Goal: Book appointment/travel/reservation

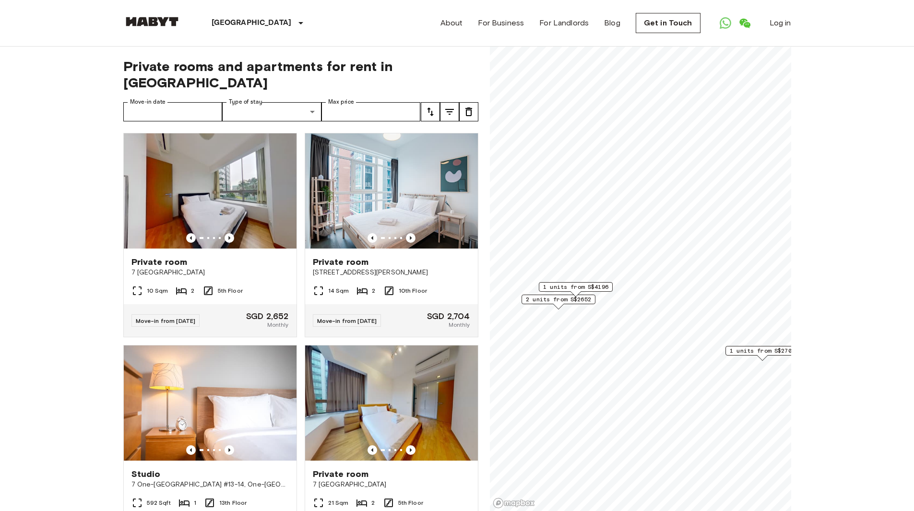
click at [598, 285] on span "1 units from S$4196" at bounding box center [575, 287] width 65 height 9
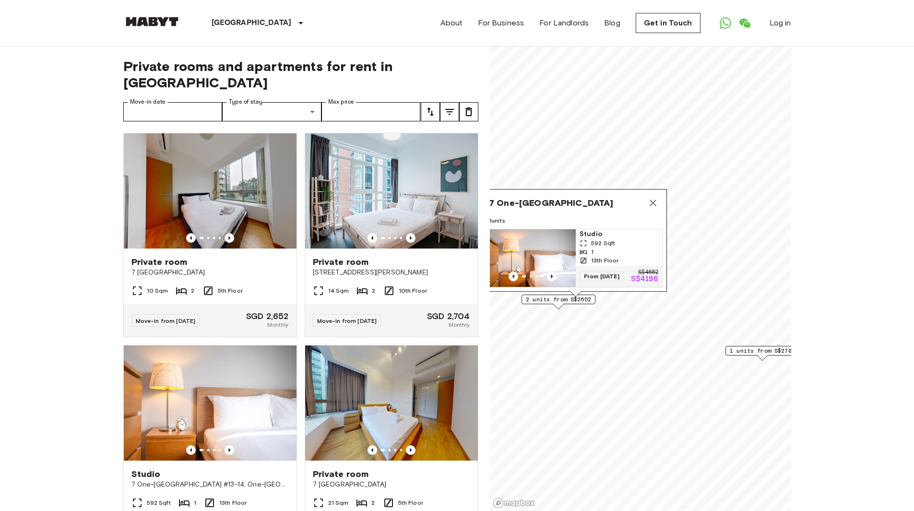
click at [583, 298] on span "2 units from S$2652" at bounding box center [558, 299] width 65 height 9
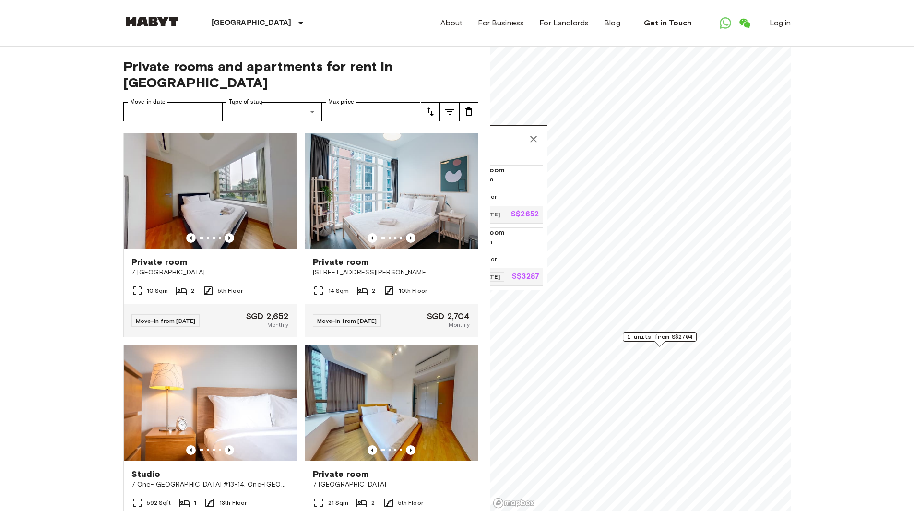
click at [665, 333] on span "1 units from S$2704" at bounding box center [659, 337] width 65 height 9
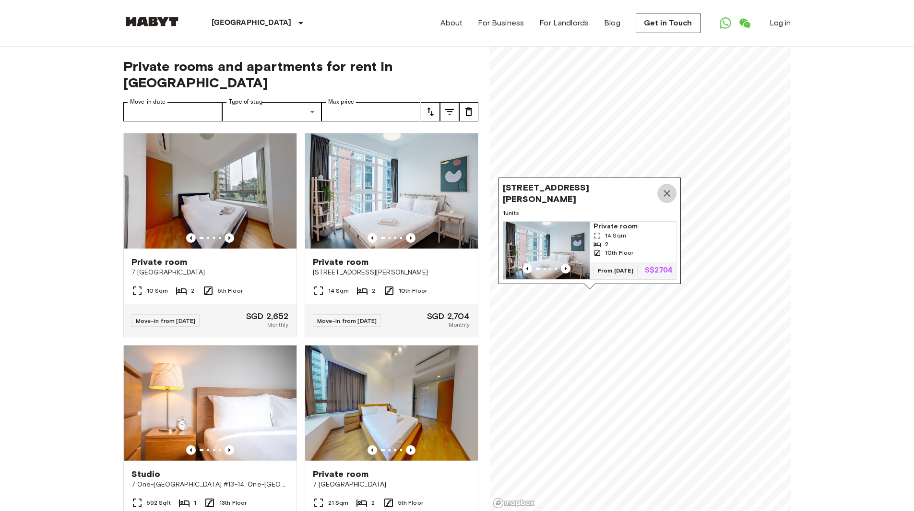
click at [665, 188] on icon "Map marker" at bounding box center [667, 194] width 12 height 12
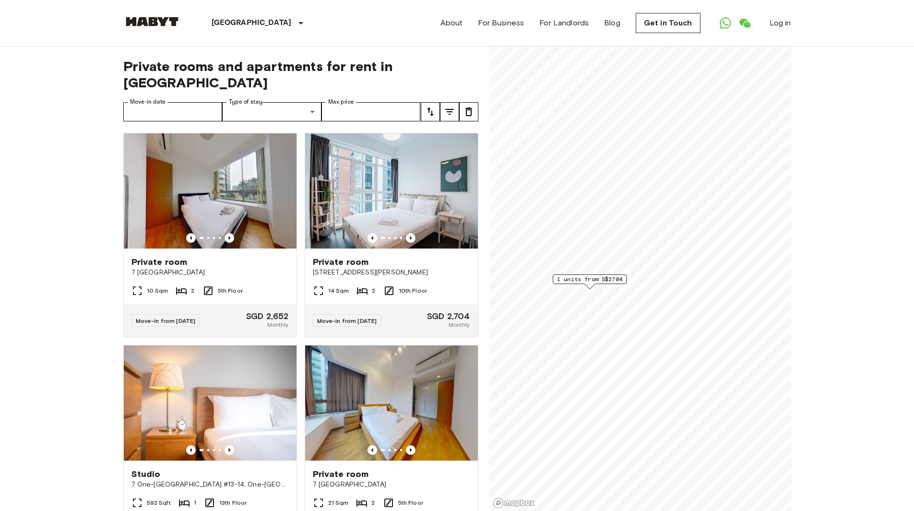
click at [222, 213] on img at bounding box center [210, 190] width 173 height 115
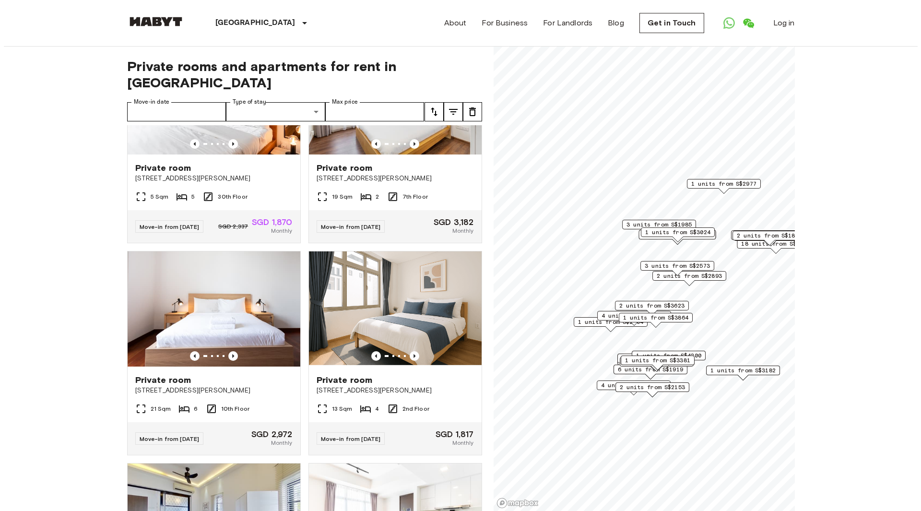
scroll to position [11679, 0]
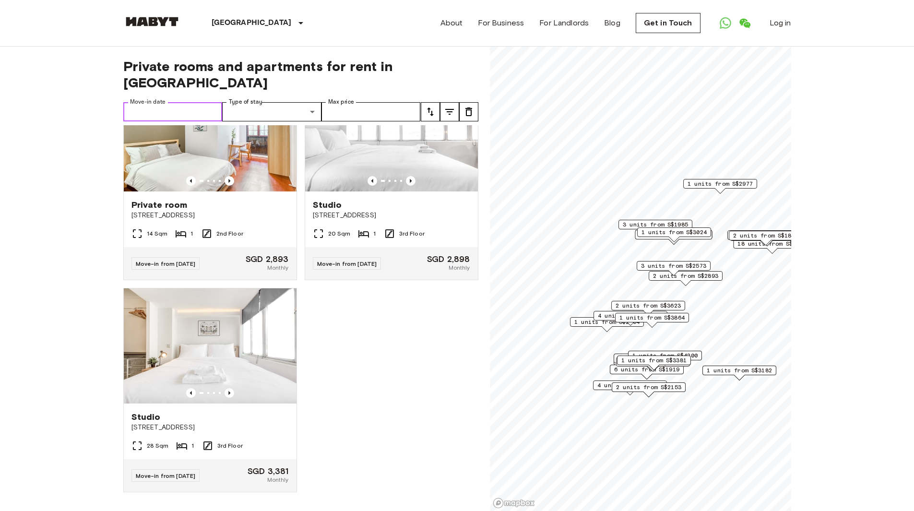
click at [199, 102] on input "Move-in date" at bounding box center [172, 111] width 99 height 19
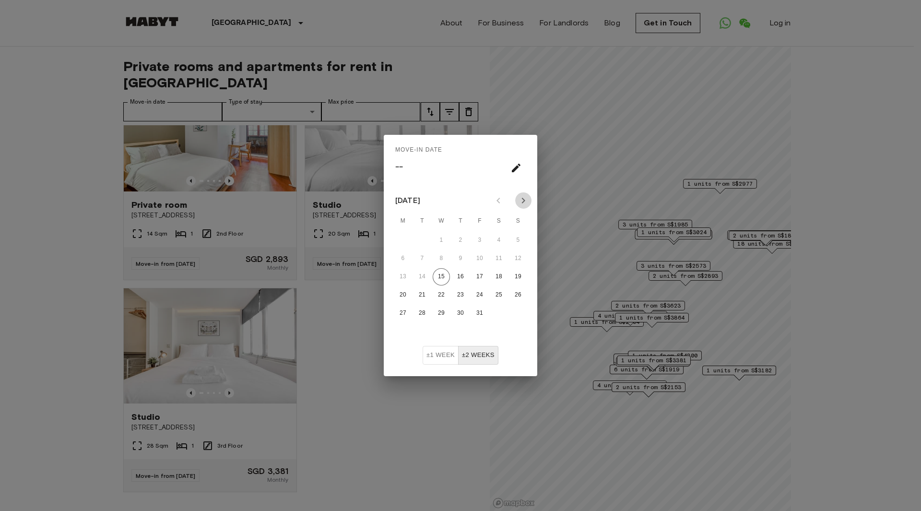
click at [522, 202] on icon "Next month" at bounding box center [524, 201] width 12 height 12
click at [496, 240] on button "3" at bounding box center [498, 240] width 17 height 17
type input "**********"
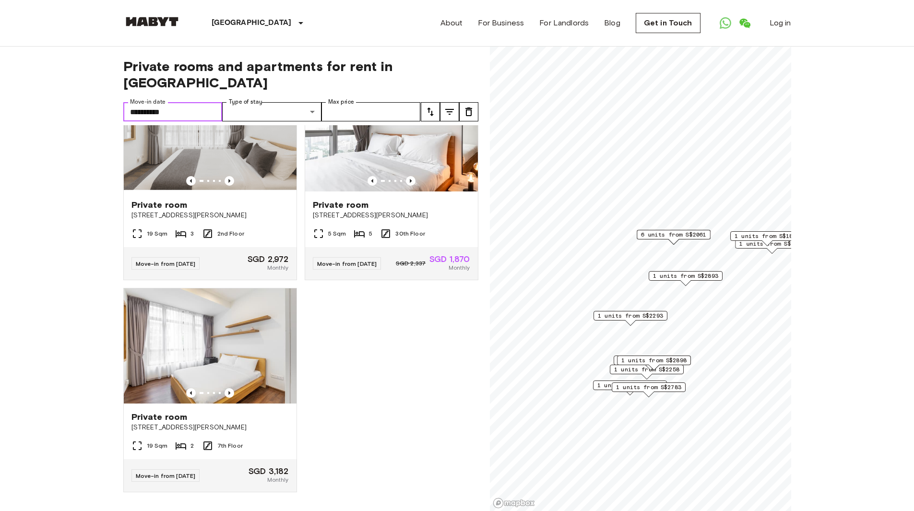
scroll to position [1545, 0]
click at [225, 186] on icon "Previous image" at bounding box center [230, 181] width 10 height 10
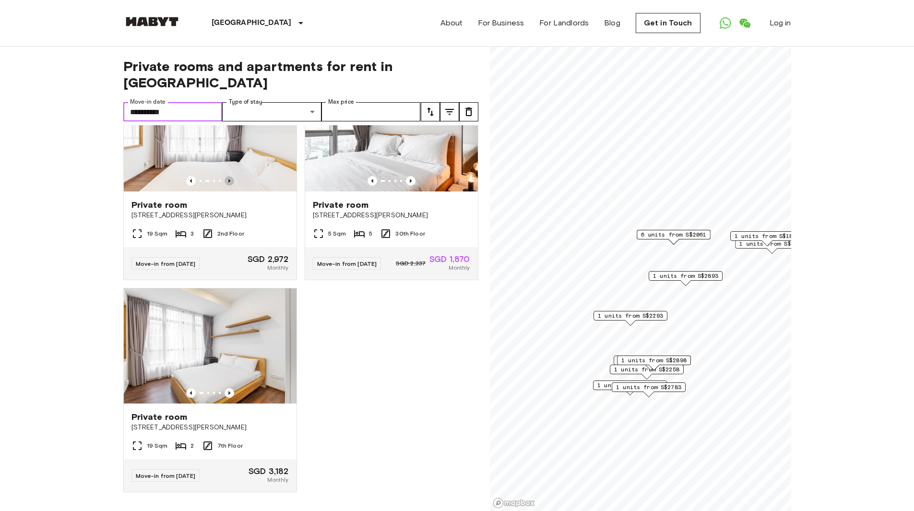
click at [225, 186] on icon "Previous image" at bounding box center [230, 181] width 10 height 10
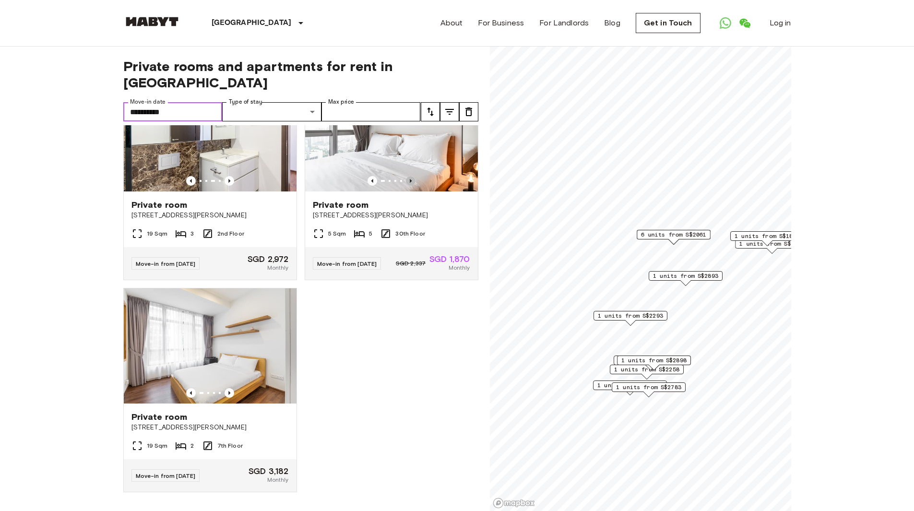
click at [410, 186] on icon "Previous image" at bounding box center [411, 181] width 10 height 10
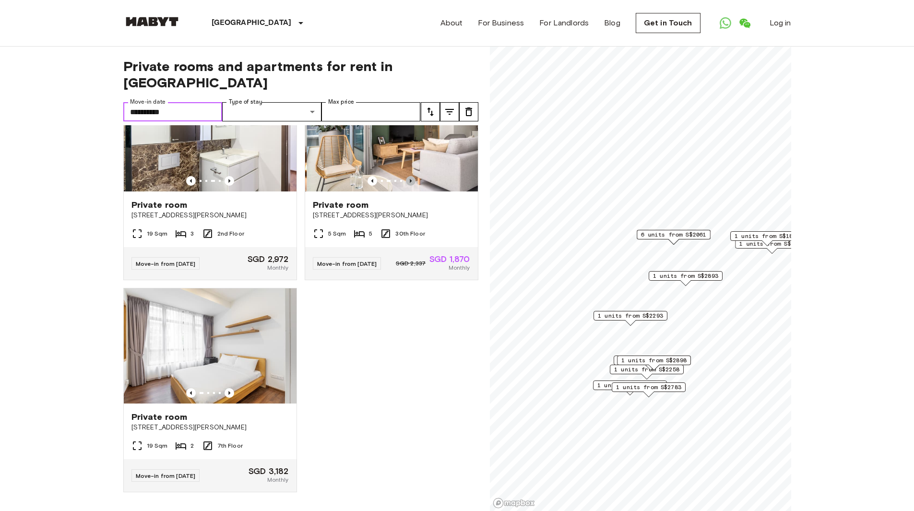
click at [410, 186] on icon "Previous image" at bounding box center [411, 181] width 10 height 10
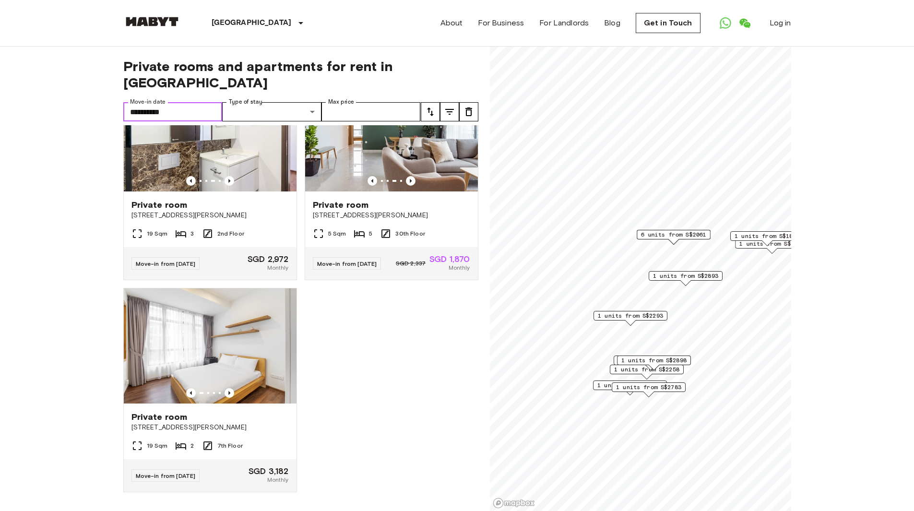
scroll to position [1572, 0]
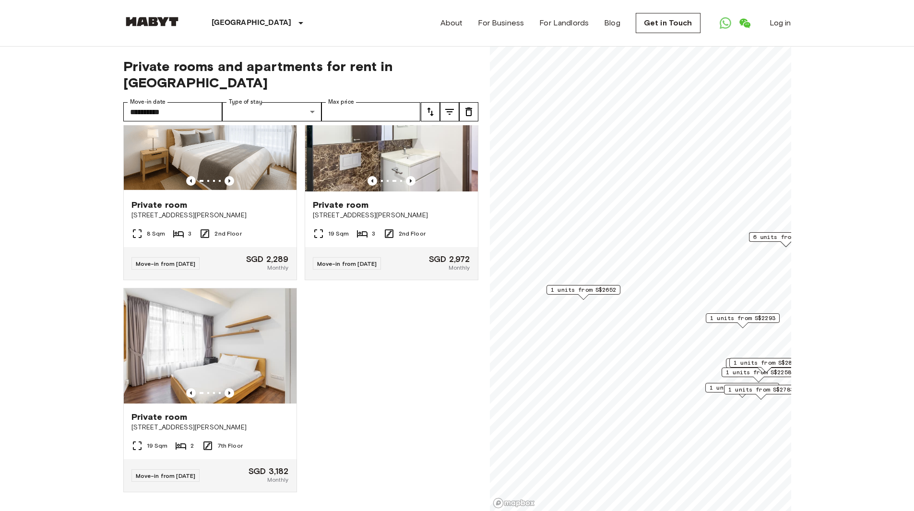
scroll to position [1355, 0]
click at [594, 288] on span "1 units from S$2652" at bounding box center [583, 289] width 65 height 9
